Goal: Ask a question

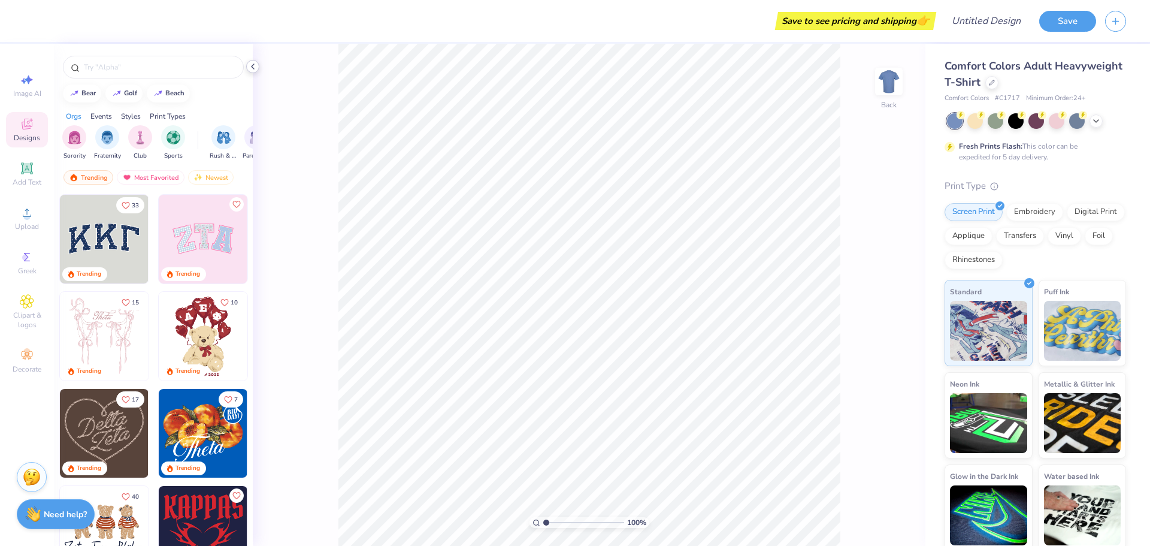
click at [259, 68] on div at bounding box center [252, 66] width 13 height 13
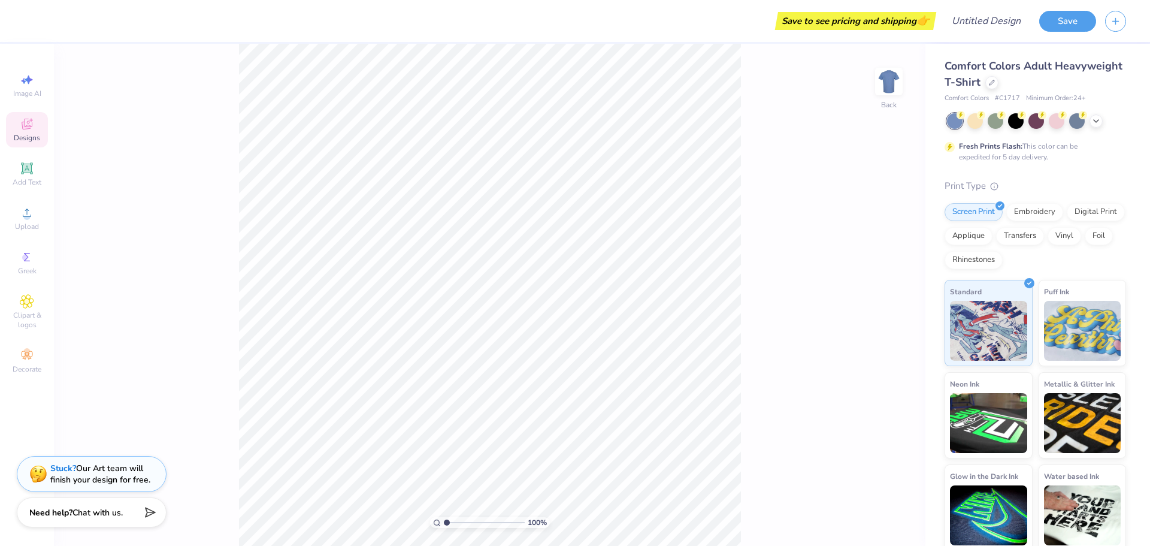
click at [110, 513] on span "Chat with us." at bounding box center [97, 512] width 50 height 11
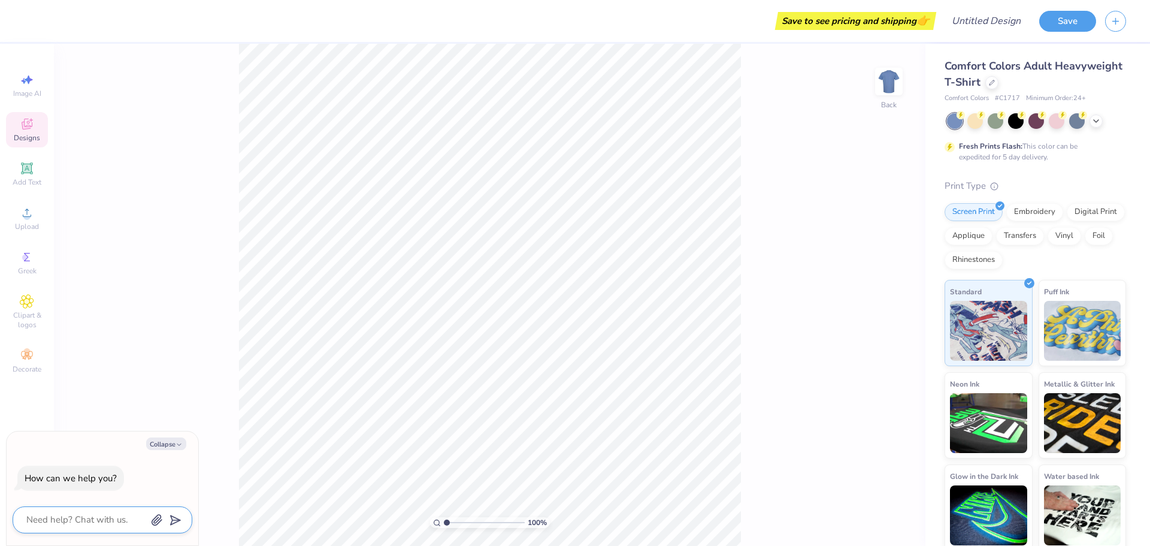
click at [121, 515] on textarea at bounding box center [86, 520] width 122 height 16
type textarea "t"
type textarea "x"
type textarea "te"
type textarea "x"
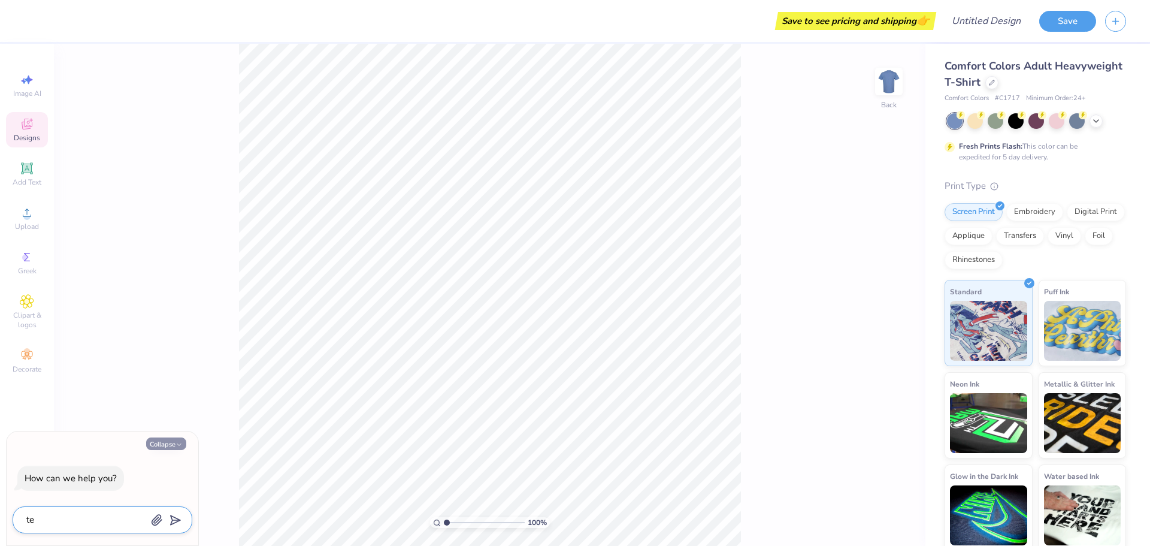
type textarea "tes"
type textarea "x"
type textarea "test"
type textarea "x"
type textarea "test"
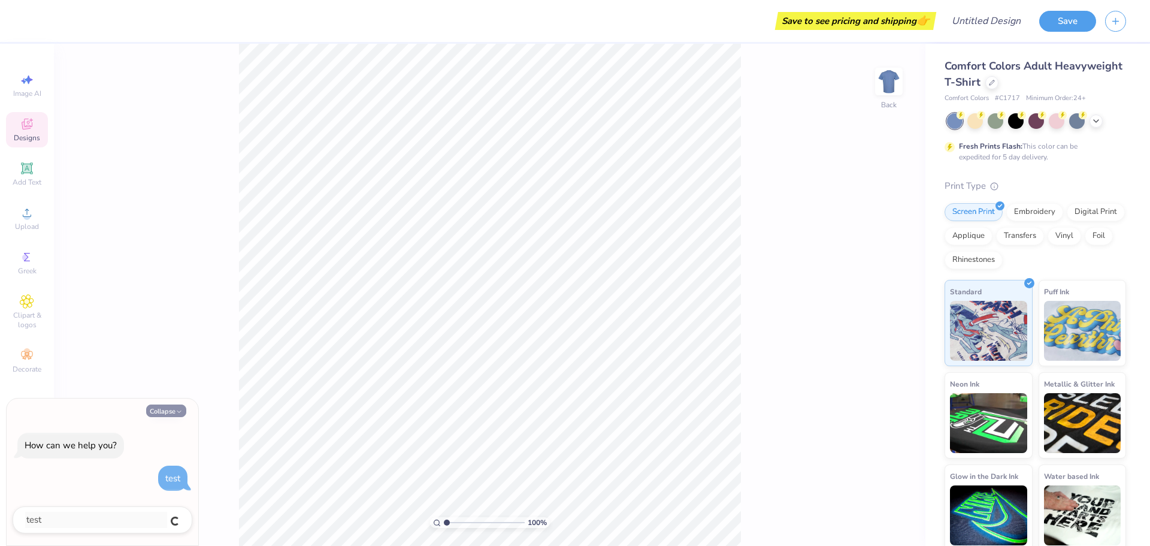
type textarea "x"
click at [176, 409] on icon "button" at bounding box center [179, 411] width 7 height 7
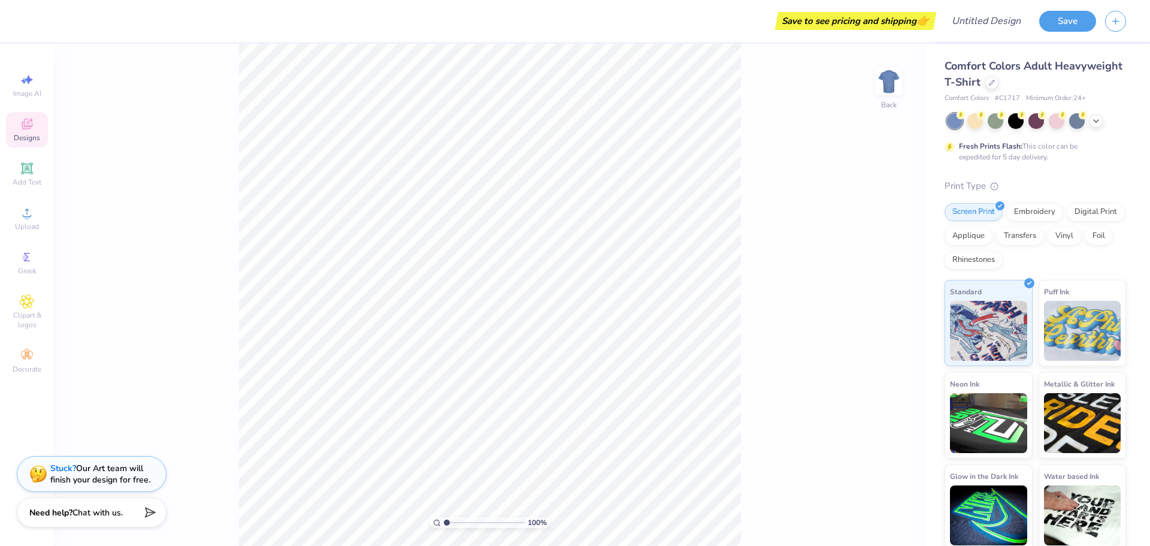
click at [119, 501] on div "Need help? Chat with us." at bounding box center [92, 512] width 150 height 30
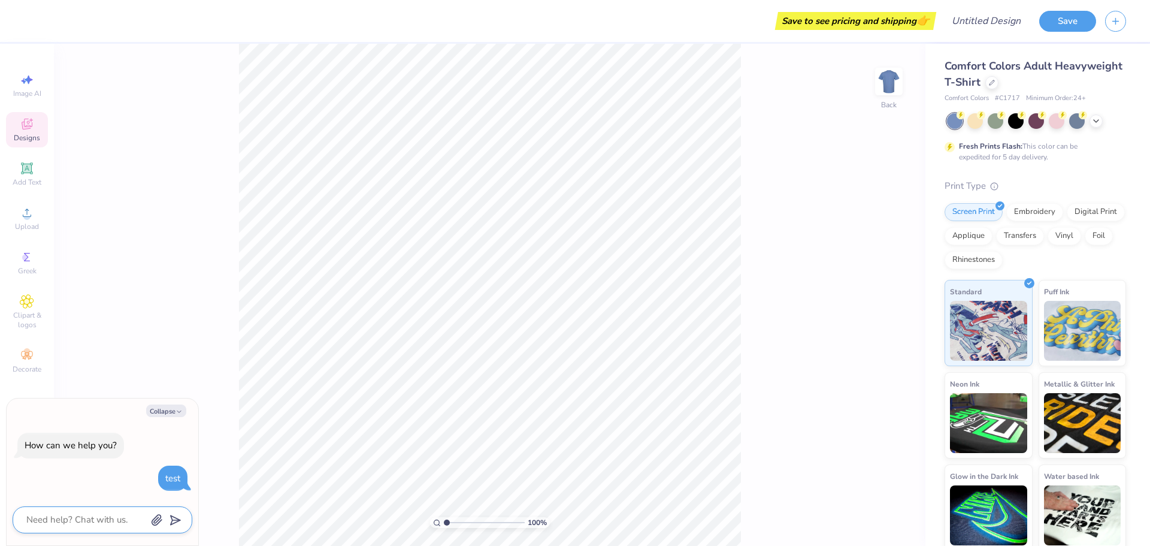
click at [107, 519] on textarea at bounding box center [86, 520] width 122 height 16
click at [161, 520] on icon "button" at bounding box center [157, 520] width 12 height 12
click at [101, 515] on textarea at bounding box center [86, 520] width 122 height 16
type textarea "x"
type textarea "S"
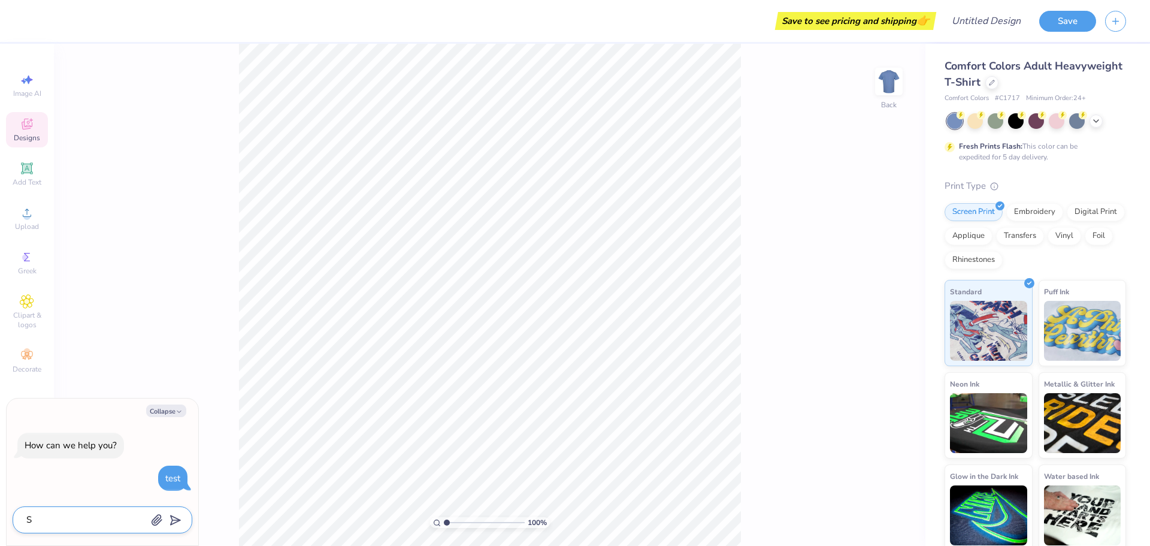
type textarea "x"
type textarea "Su"
type textarea "x"
type textarea "Sug"
type textarea "x"
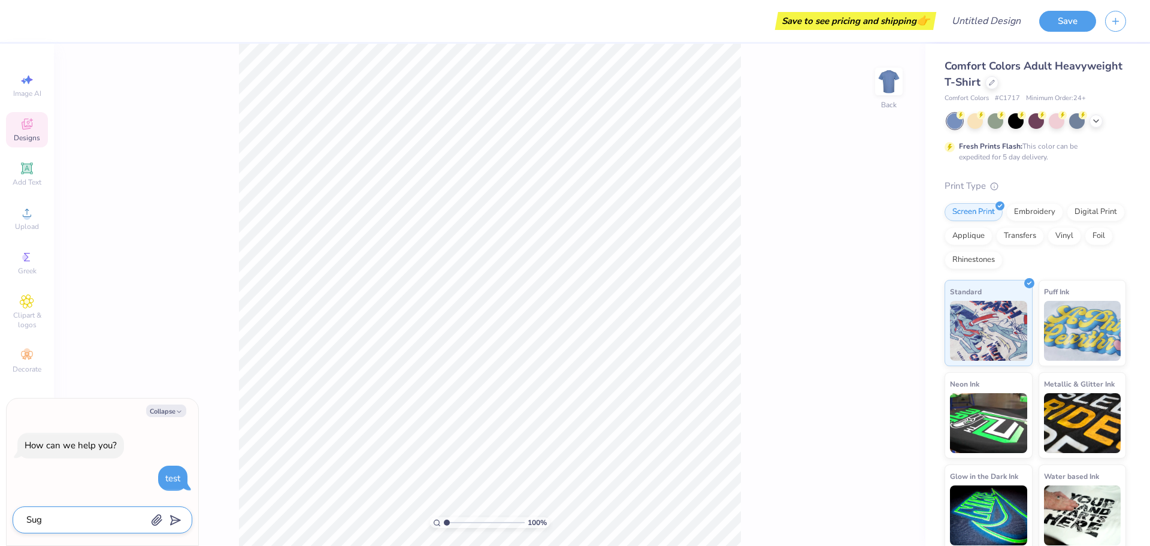
type textarea "[PERSON_NAME]"
type textarea "x"
type textarea "Sugge"
type textarea "x"
type textarea "Sugges"
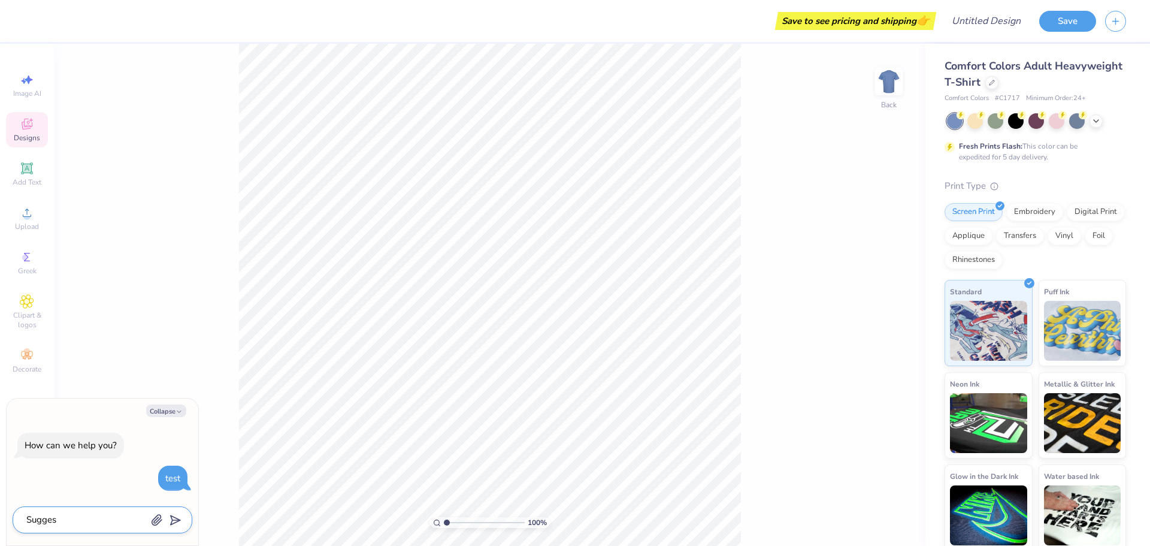
type textarea "x"
type textarea "Suggest"
type textarea "x"
type textarea "Suggest"
type textarea "x"
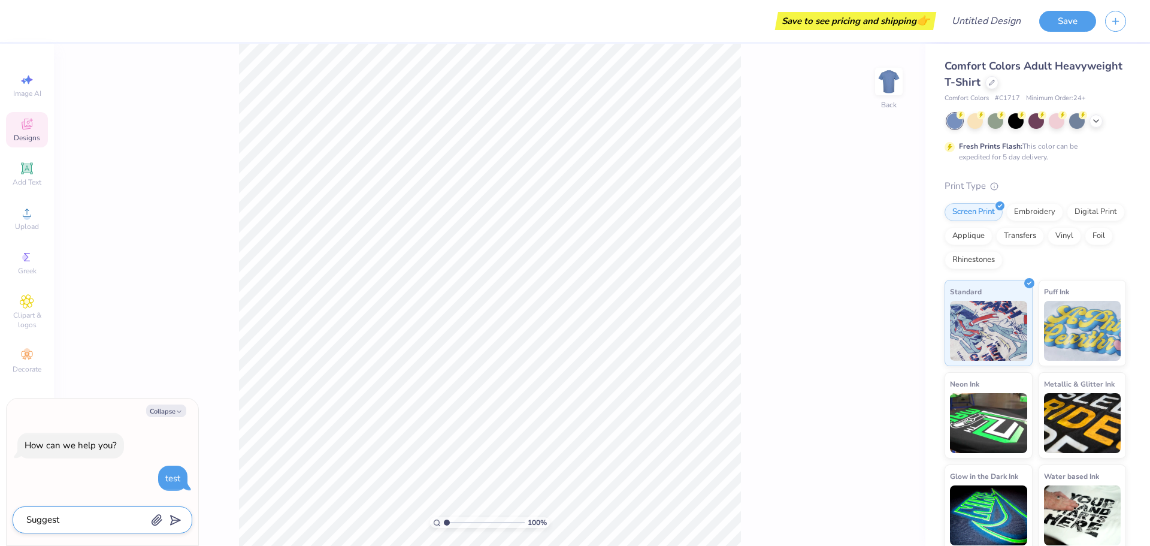
type textarea "Suggest d"
type textarea "x"
type textarea "Suggest de"
type textarea "x"
type textarea "Suggest des"
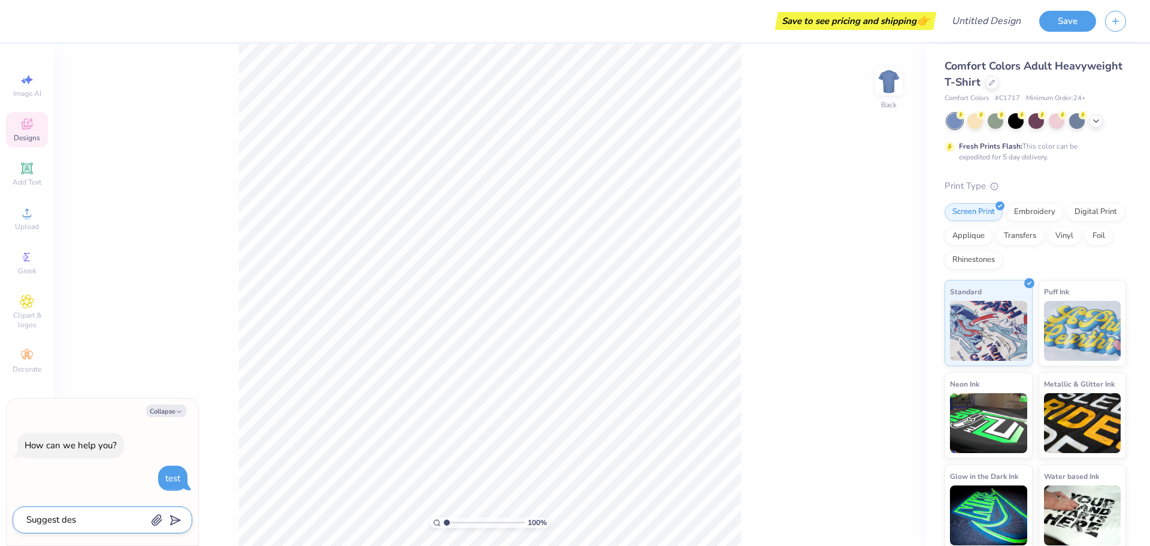
type textarea "x"
type textarea "Suggest desi"
type textarea "x"
type textarea "Suggest desig"
type textarea "x"
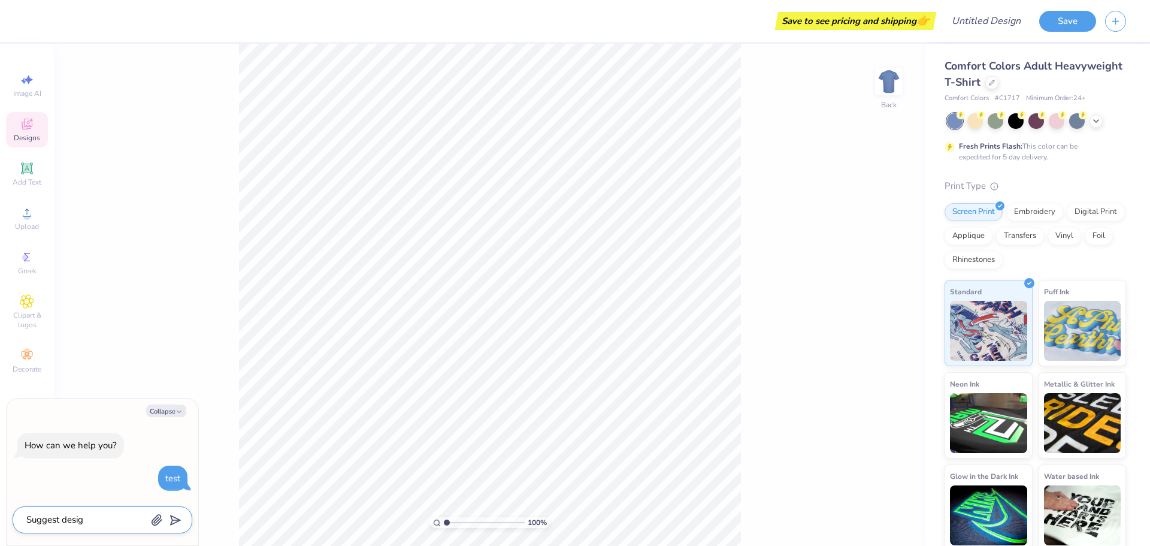
type textarea "Suggest design"
type textarea "x"
type textarea "Suggest designs"
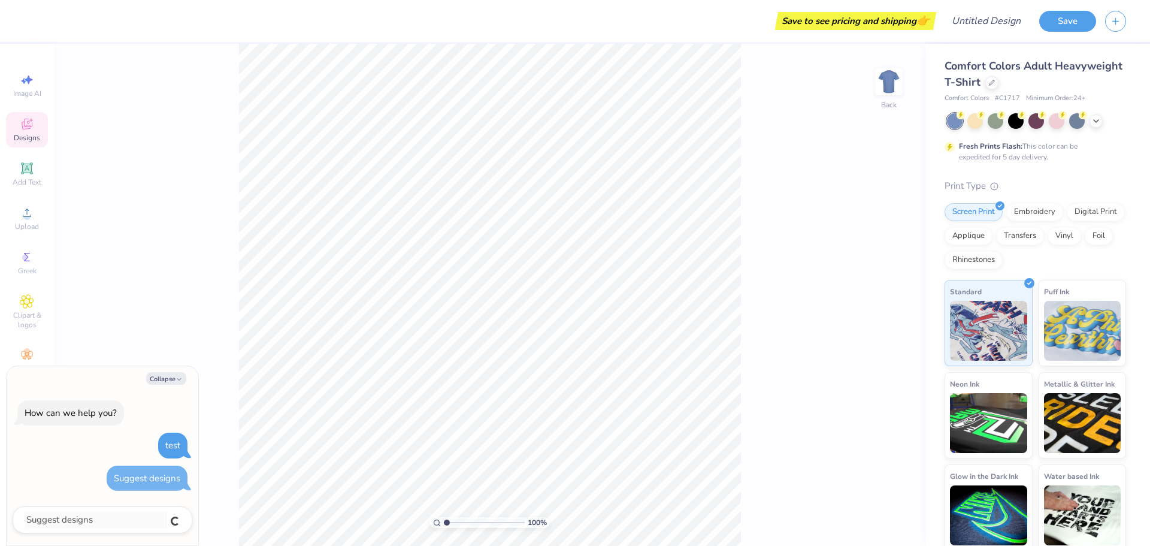
type textarea "x"
click at [231, 458] on div "100 % Back" at bounding box center [490, 295] width 872 height 502
click at [114, 522] on textarea at bounding box center [86, 520] width 122 height 16
click at [132, 346] on div "100 % Back" at bounding box center [490, 295] width 872 height 502
click at [106, 386] on div "Collapse How can we help you? test Suggest designs" at bounding box center [103, 456] width 192 height 180
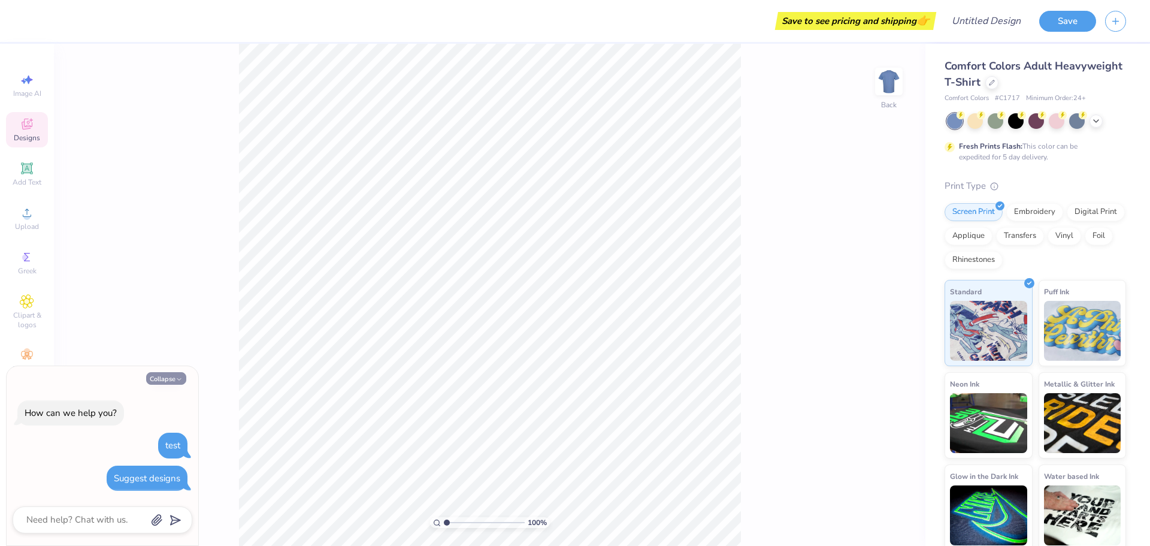
click at [167, 377] on button "Collapse" at bounding box center [166, 378] width 40 height 13
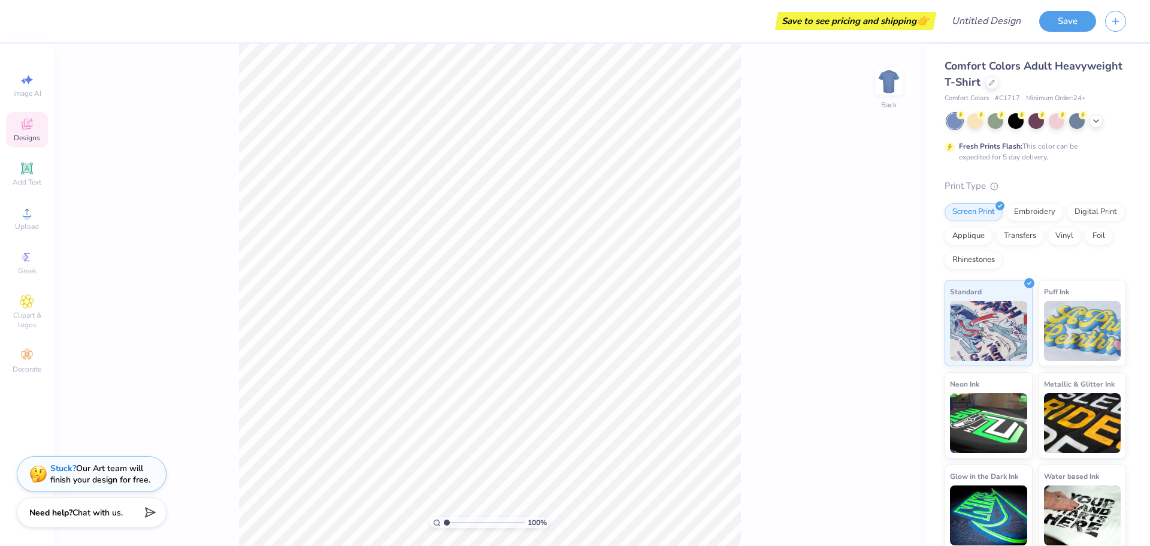
click at [114, 504] on div "Need help? Chat with us." at bounding box center [92, 512] width 150 height 30
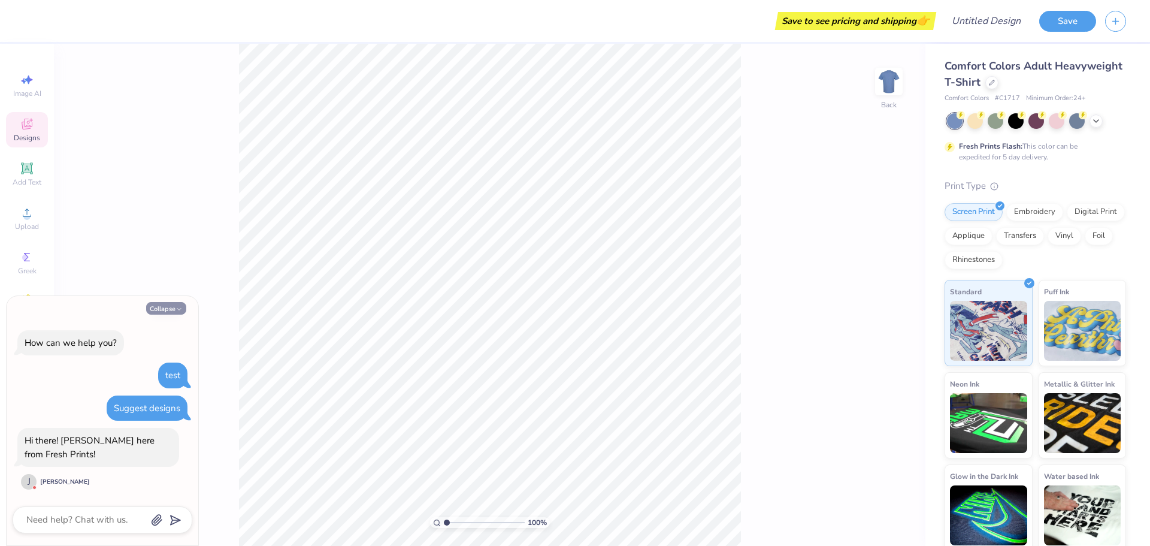
click at [165, 315] on button "Collapse" at bounding box center [166, 308] width 40 height 13
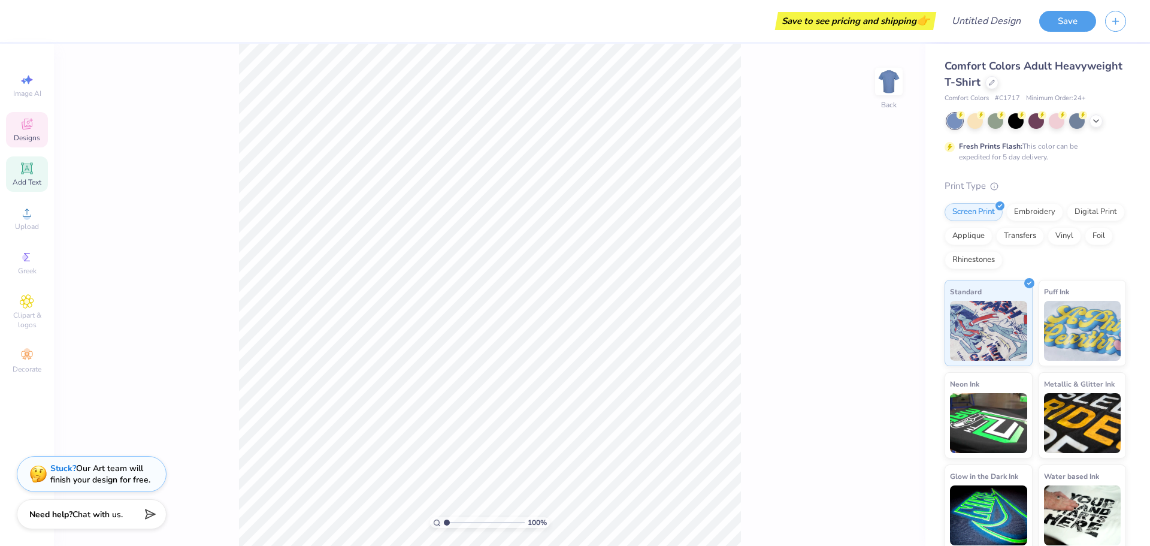
click at [30, 176] on div "Add Text" at bounding box center [27, 173] width 42 height 35
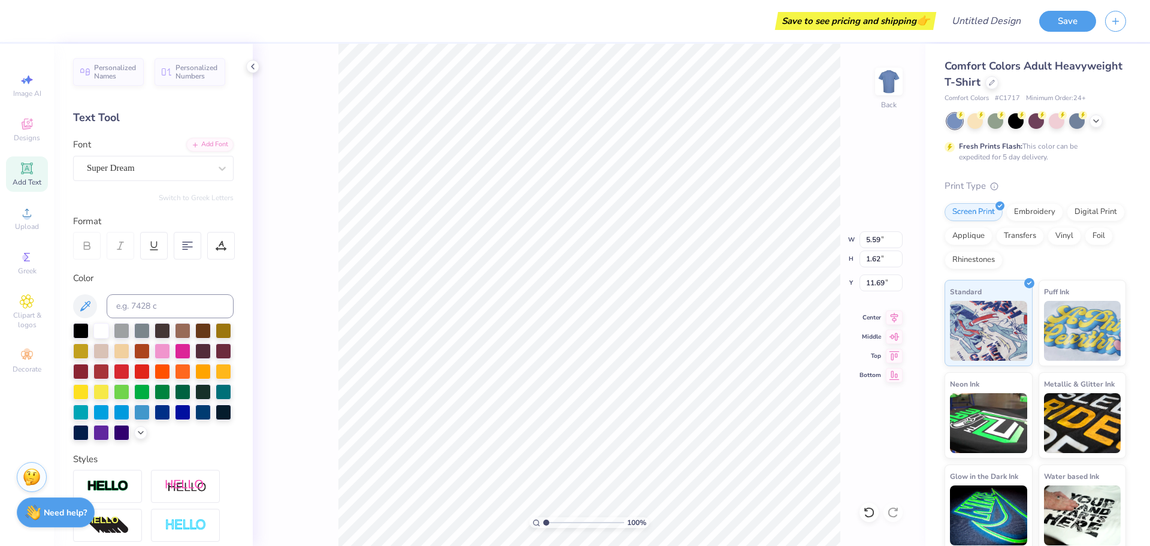
click at [55, 511] on strong "Need help?" at bounding box center [65, 512] width 43 height 11
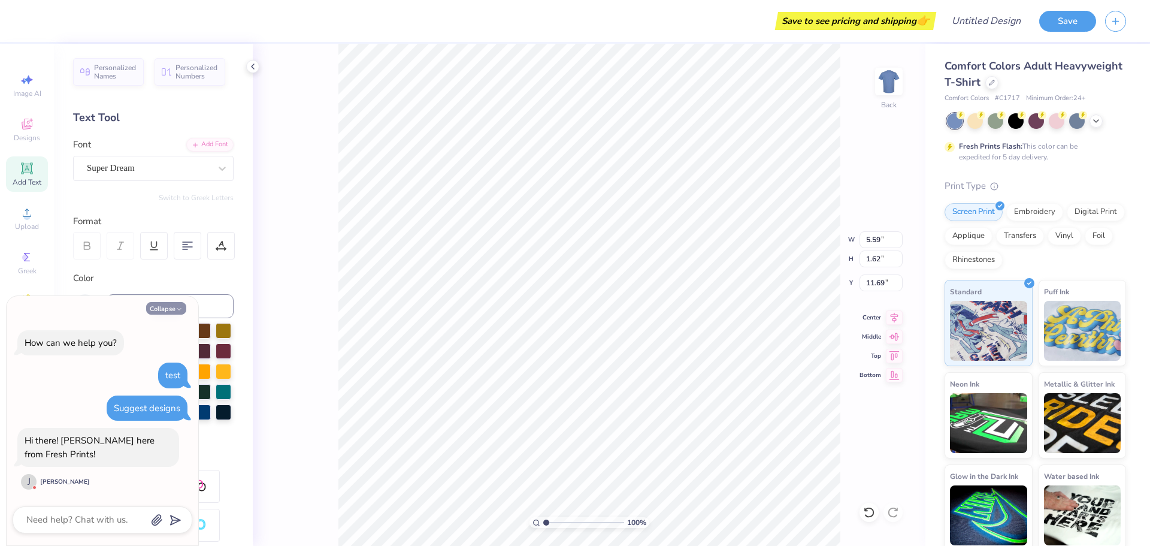
click at [177, 313] on icon "button" at bounding box center [179, 309] width 7 height 7
type textarea "x"
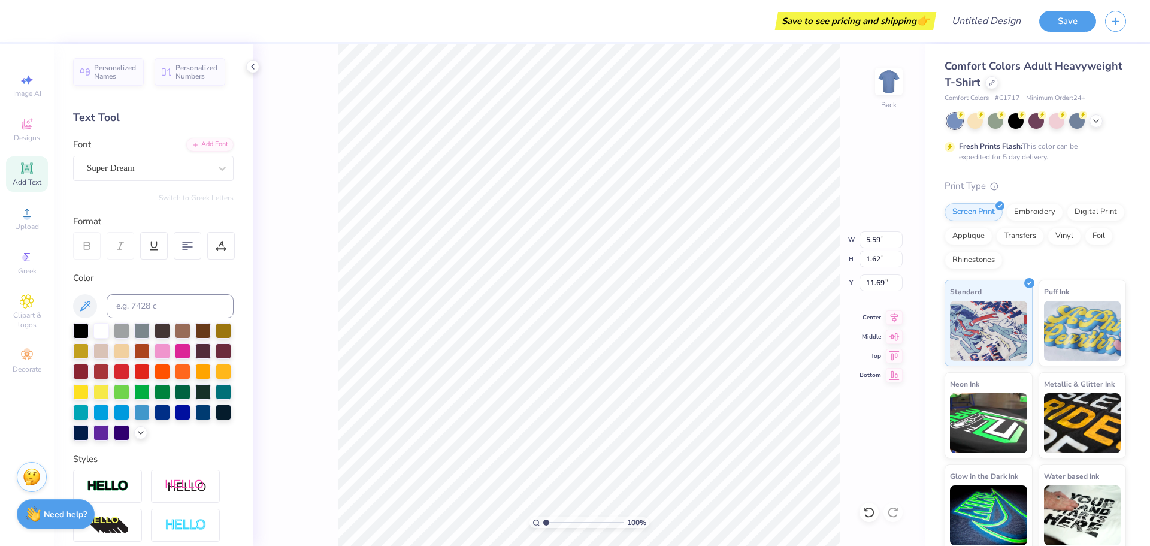
scroll to position [10, 1]
type textarea "TE"
click at [250, 64] on icon at bounding box center [253, 67] width 10 height 10
click at [256, 70] on icon at bounding box center [253, 67] width 10 height 10
